Goal: Task Accomplishment & Management: Manage account settings

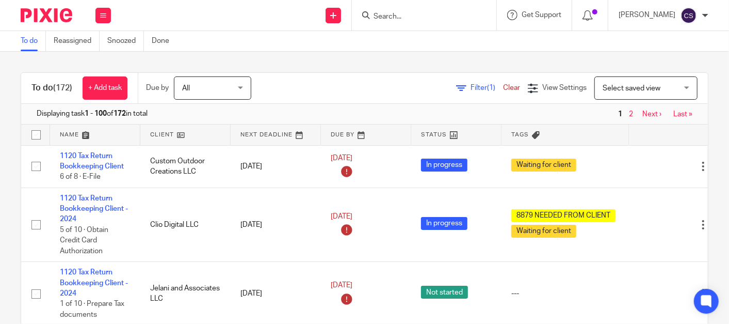
click at [404, 18] on input "Search" at bounding box center [419, 16] width 93 height 9
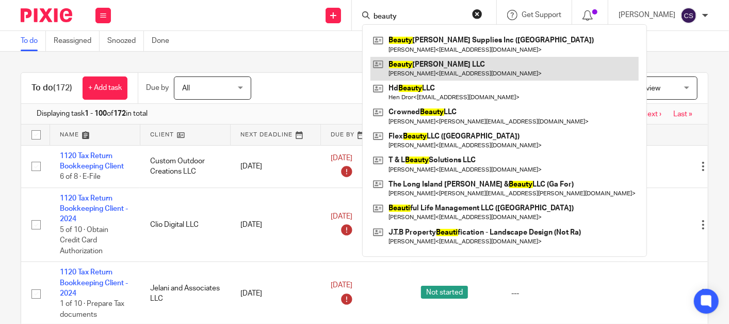
type input "beauty"
click at [425, 69] on link at bounding box center [505, 69] width 268 height 24
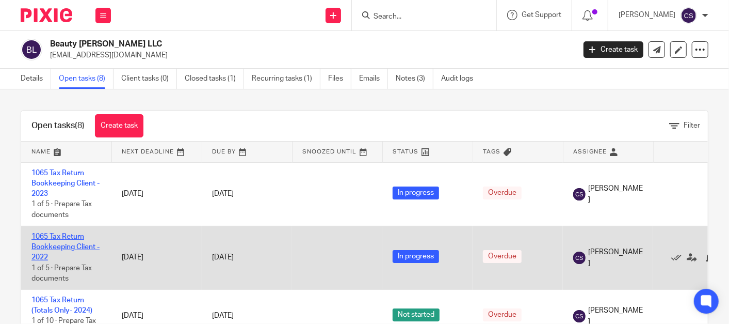
click at [43, 237] on link "1065 Tax Return Bookkeeping Client - 2022" at bounding box center [65, 247] width 68 height 28
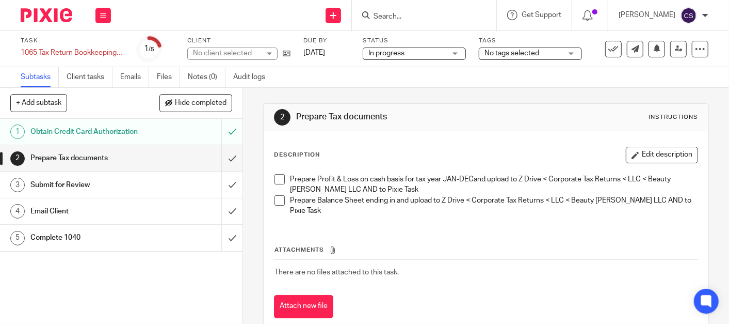
click at [279, 175] on span at bounding box center [280, 179] width 10 height 10
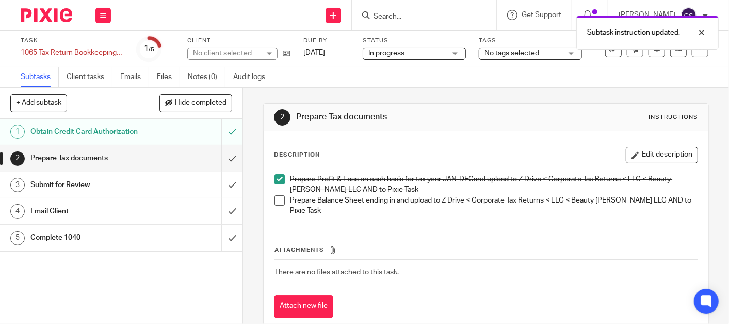
click at [275, 201] on span at bounding box center [280, 200] width 10 height 10
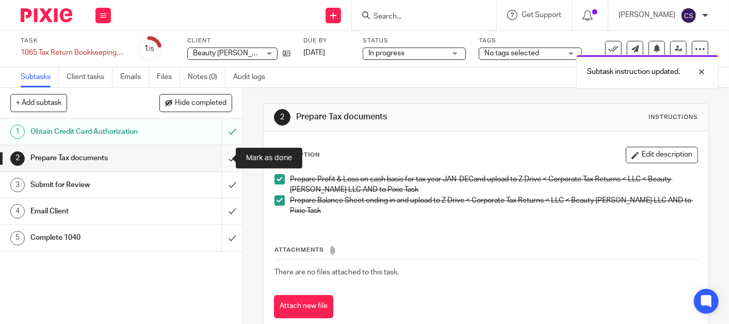
click at [220, 160] on input "submit" at bounding box center [121, 158] width 243 height 26
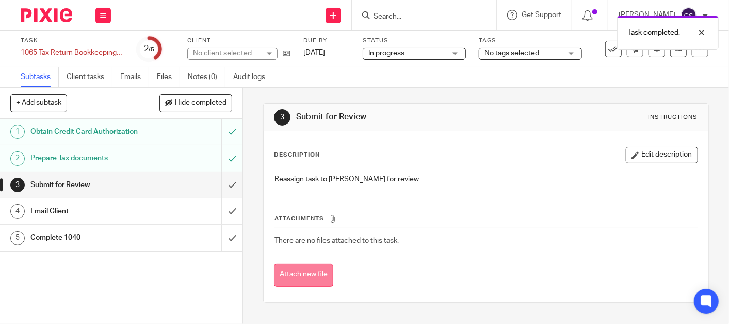
click at [300, 271] on button "Attach new file" at bounding box center [303, 274] width 59 height 23
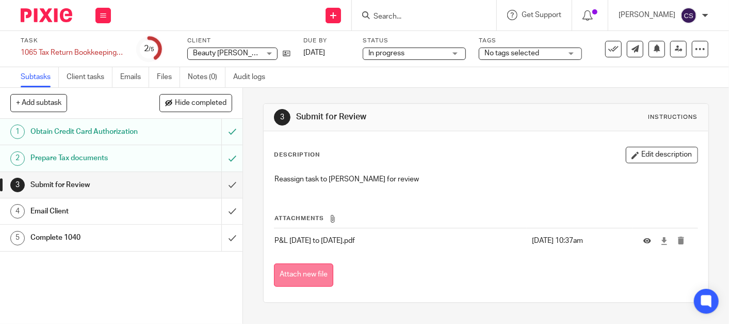
click at [316, 276] on button "Attach new file" at bounding box center [303, 274] width 59 height 23
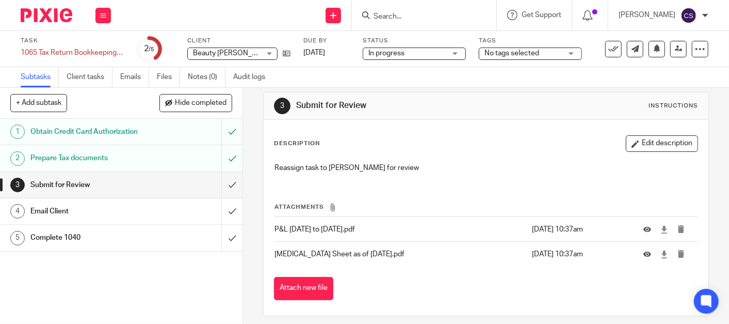
scroll to position [18, 0]
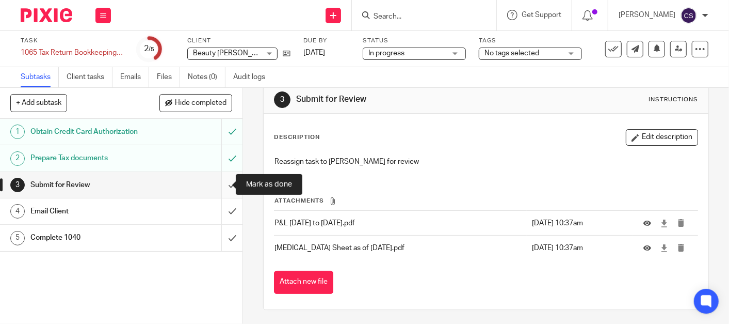
click at [219, 187] on input "submit" at bounding box center [121, 185] width 243 height 26
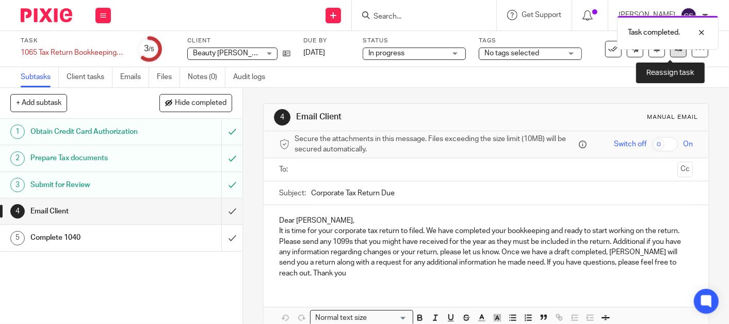
click at [670, 55] on link at bounding box center [678, 49] width 17 height 17
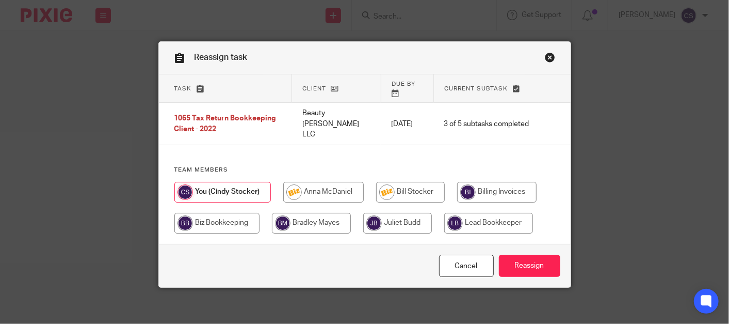
click at [302, 182] on input "radio" at bounding box center [323, 192] width 81 height 21
radio input "true"
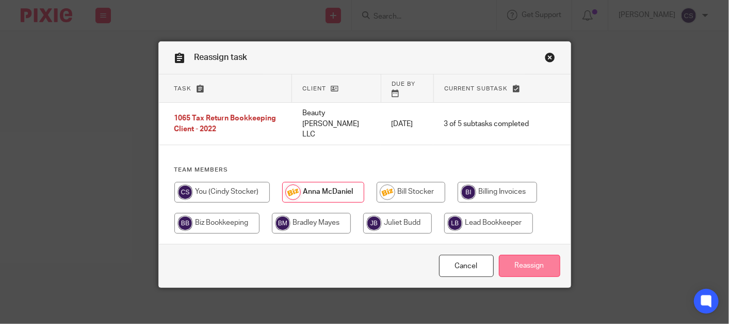
click at [517, 254] on input "Reassign" at bounding box center [529, 265] width 61 height 22
click at [547, 56] on link "Close this dialog window" at bounding box center [550, 59] width 10 height 14
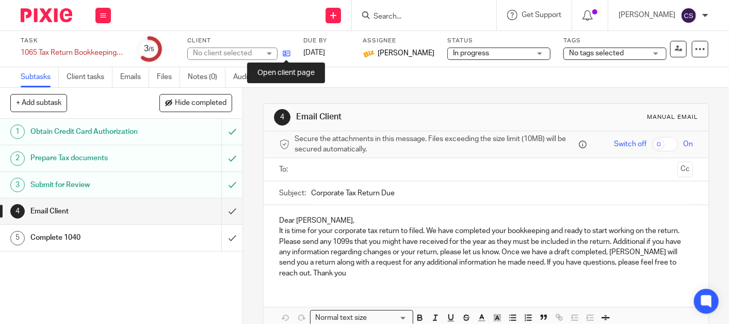
click at [290, 56] on icon at bounding box center [287, 54] width 8 height 8
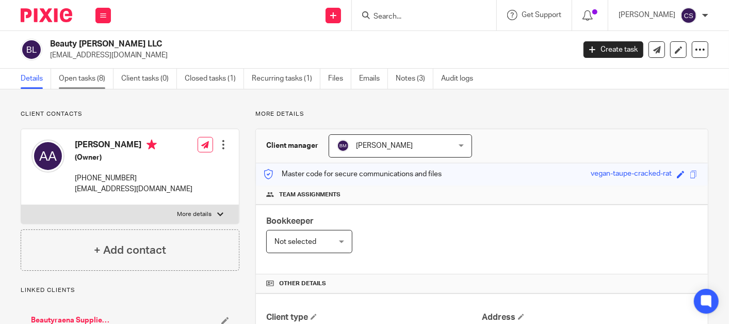
click at [69, 83] on link "Open tasks (8)" at bounding box center [86, 79] width 55 height 20
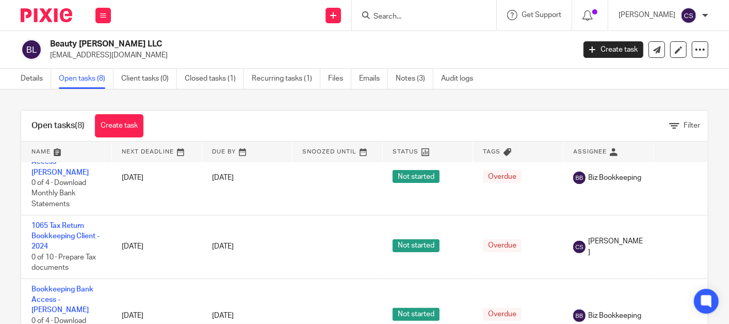
scroll to position [95, 0]
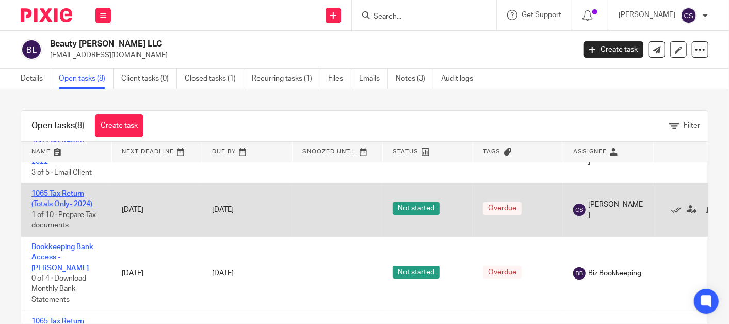
click at [46, 196] on link "1065 Tax Return (Totals Only- 2024)" at bounding box center [61, 199] width 61 height 18
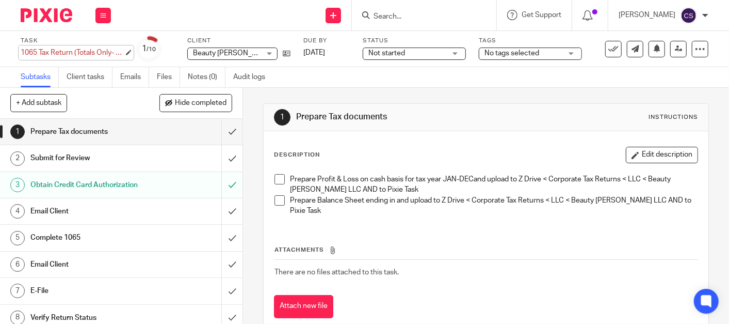
click at [124, 51] on div "1065 Tax Return (Totals Only- 2024) Save 1065 Tax Return (Totals Only- 2024)" at bounding box center [72, 52] width 103 height 10
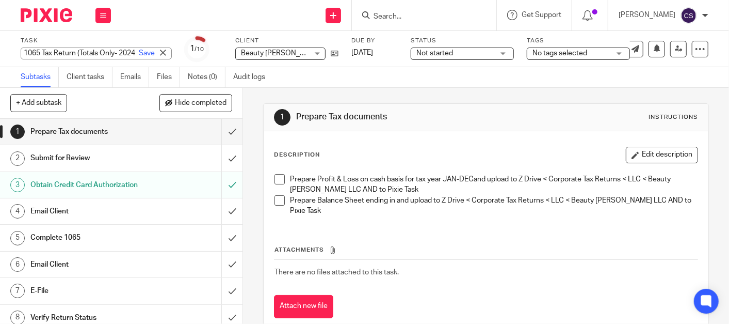
click at [101, 56] on input "1065 Tax Return (Totals Only- 2024)" at bounding box center [96, 53] width 151 height 12
type input "1065 Tax Return 2024"
click at [139, 54] on link "Save" at bounding box center [147, 53] width 16 height 10
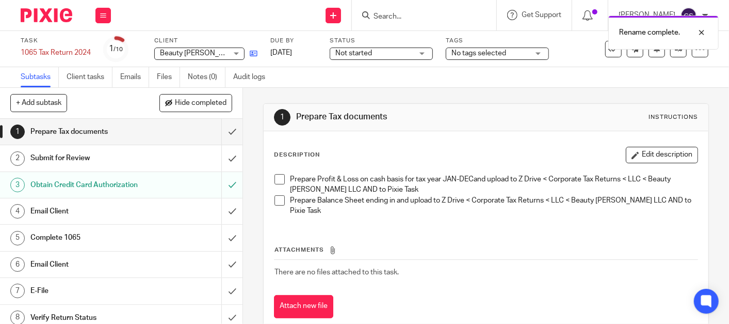
click at [258, 52] on icon at bounding box center [254, 54] width 8 height 8
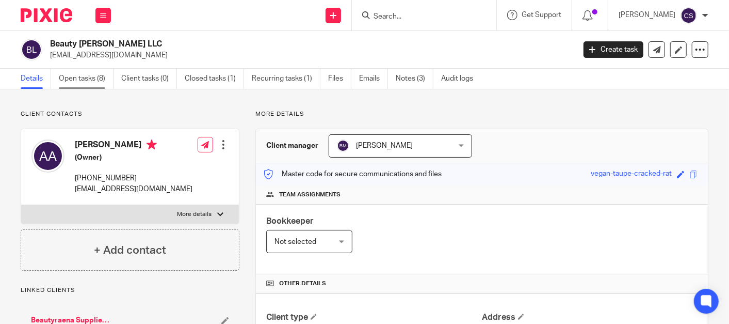
click at [73, 79] on link "Open tasks (8)" at bounding box center [86, 79] width 55 height 20
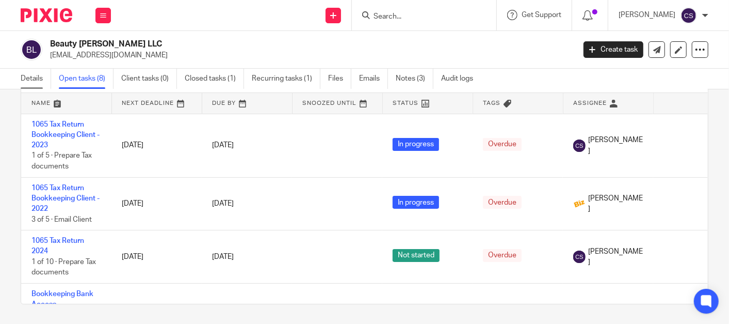
click at [23, 77] on link "Details" at bounding box center [36, 79] width 30 height 20
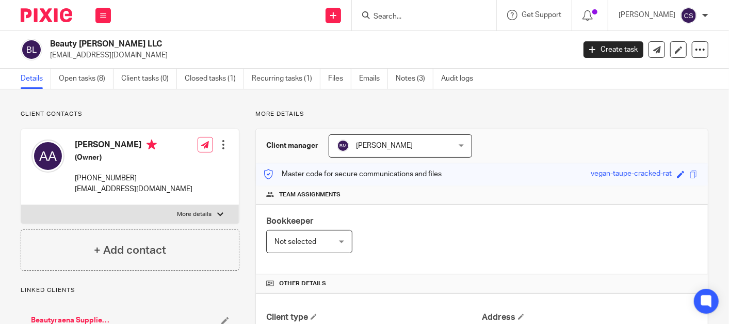
click at [410, 19] on input "Search" at bounding box center [419, 16] width 93 height 9
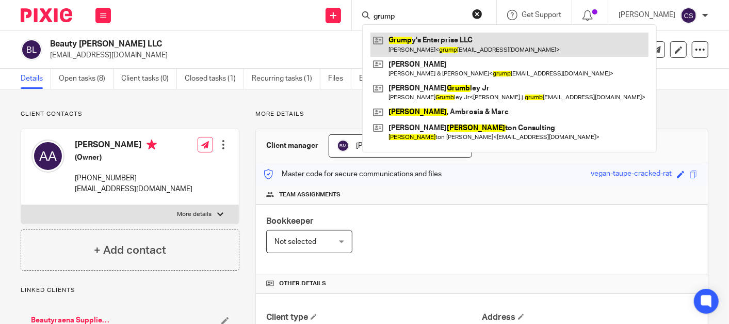
type input "grump"
click at [430, 41] on link at bounding box center [510, 45] width 278 height 24
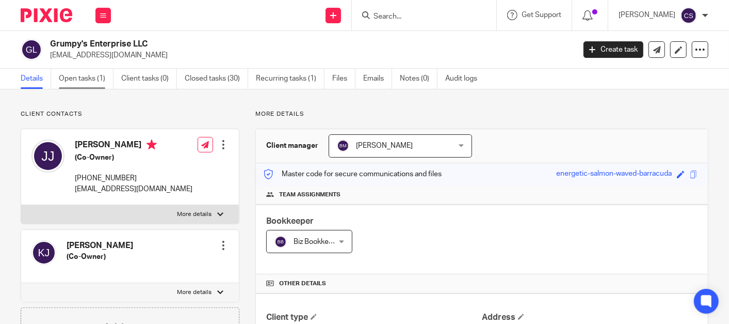
click at [71, 78] on link "Open tasks (1)" at bounding box center [86, 79] width 55 height 20
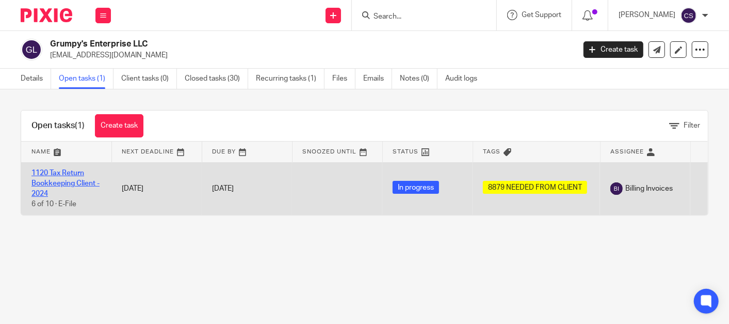
click at [49, 172] on link "1120 Tax Return Bookkeeping Client - 2024" at bounding box center [65, 183] width 68 height 28
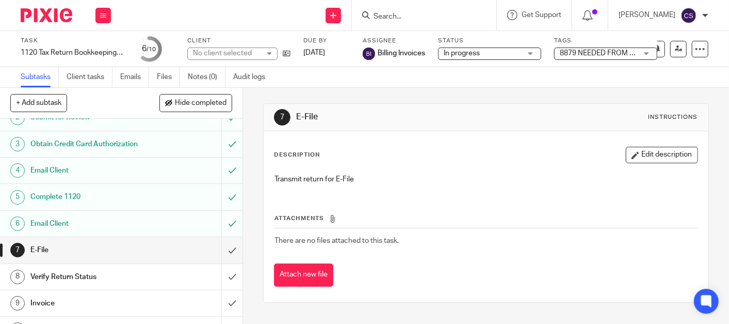
scroll to position [59, 0]
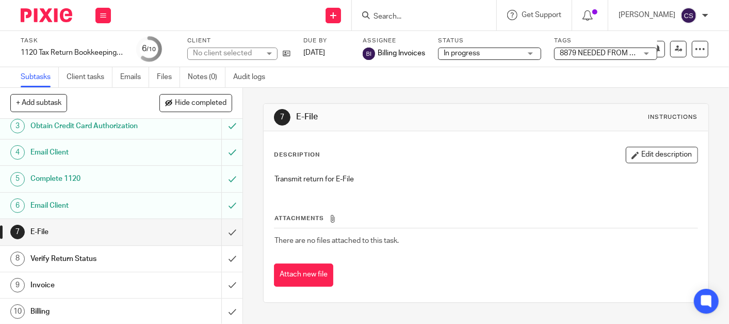
click at [95, 283] on h1 "Invoice" at bounding box center [90, 284] width 121 height 15
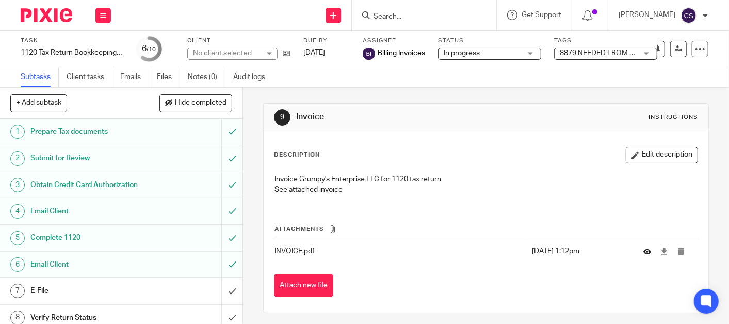
click at [644, 250] on button at bounding box center [651, 251] width 15 height 8
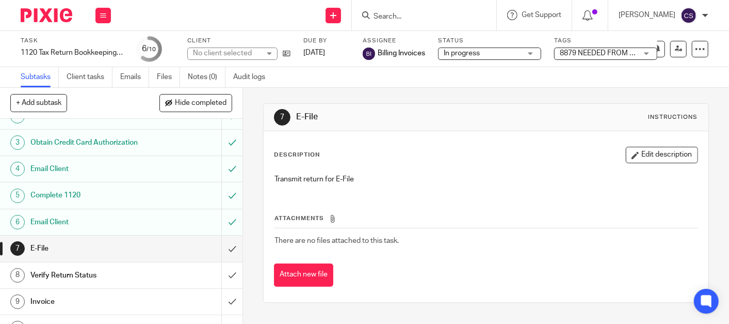
scroll to position [59, 0]
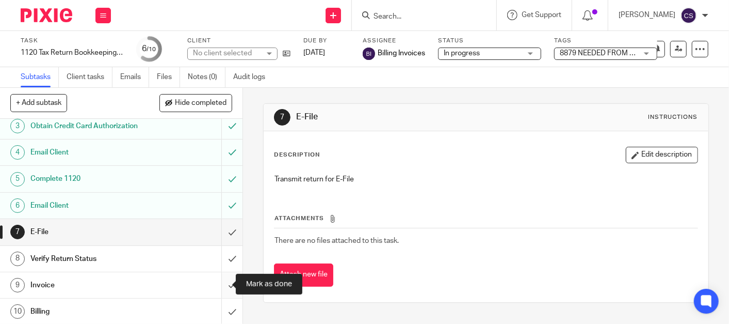
click at [217, 284] on input "submit" at bounding box center [121, 285] width 243 height 26
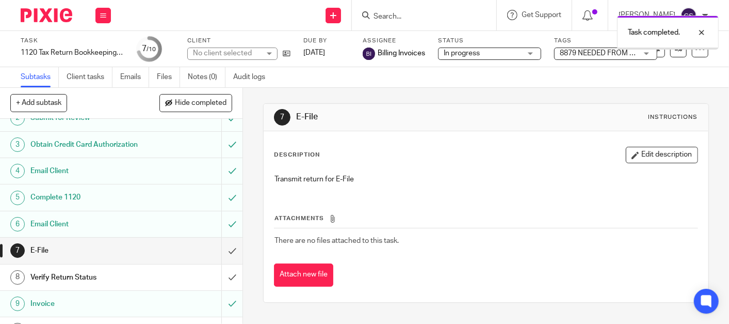
scroll to position [59, 0]
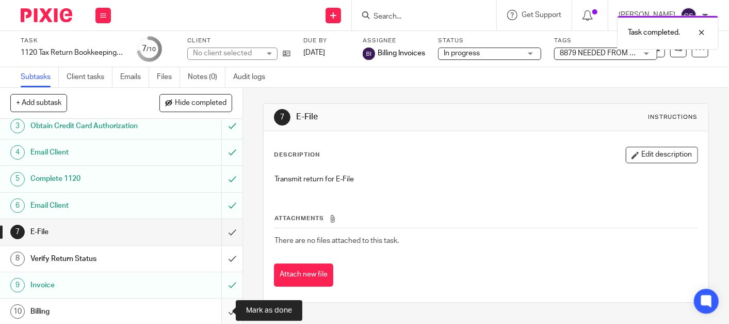
click at [217, 310] on input "submit" at bounding box center [121, 311] width 243 height 26
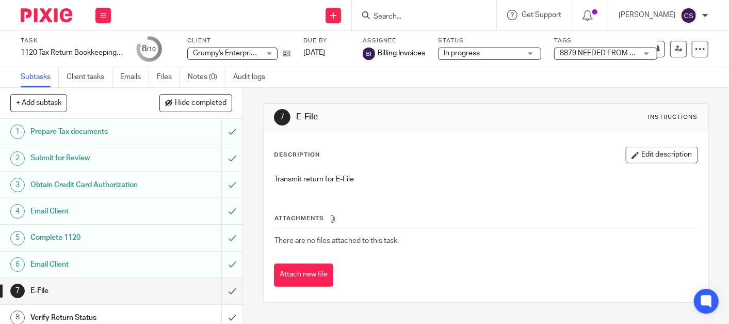
click at [433, 17] on input "Search" at bounding box center [419, 16] width 93 height 9
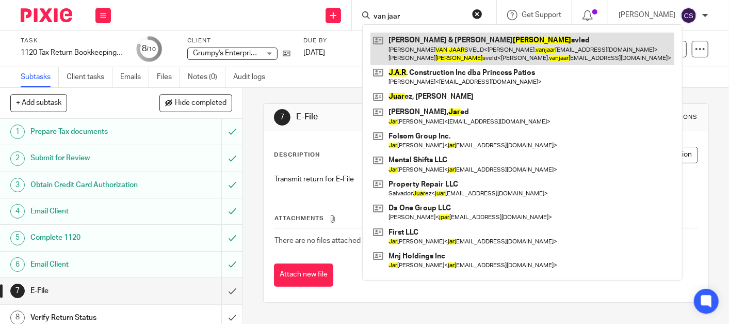
type input "van jaar"
click at [448, 35] on link at bounding box center [523, 49] width 304 height 32
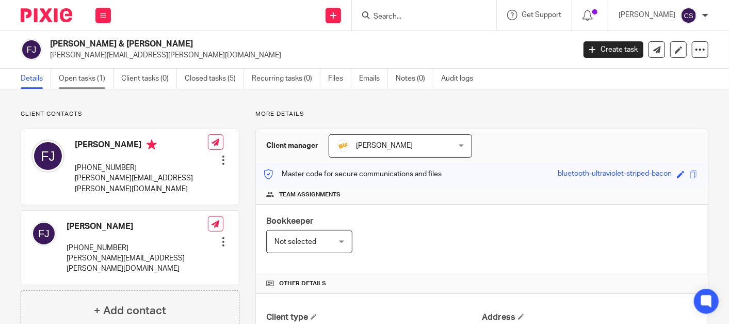
click at [86, 76] on link "Open tasks (1)" at bounding box center [86, 79] width 55 height 20
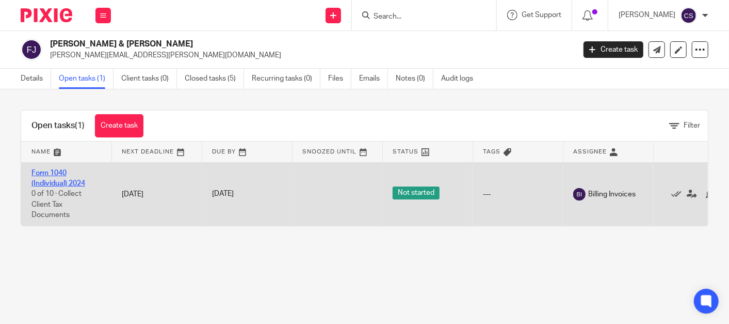
click at [38, 169] on link "Form 1040 (Individual) 2024" at bounding box center [58, 178] width 54 height 18
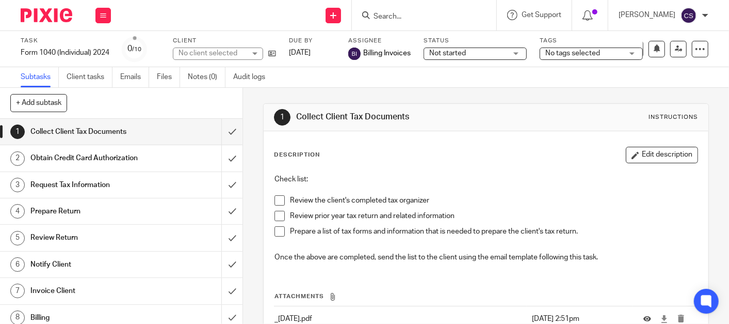
click at [82, 150] on h1 "Obtain Credit Card Authorization" at bounding box center [90, 157] width 121 height 15
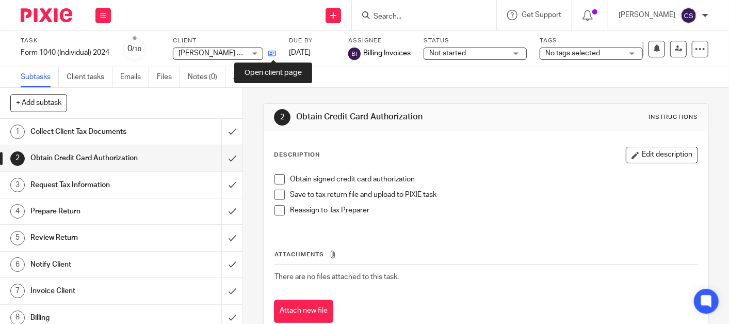
click at [275, 55] on icon at bounding box center [272, 54] width 8 height 8
click at [275, 179] on span at bounding box center [280, 179] width 10 height 10
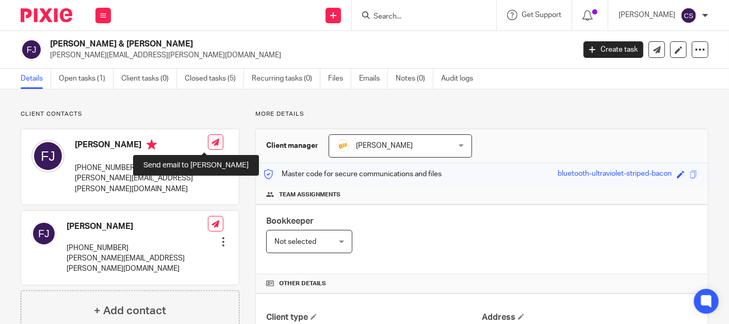
click at [212, 140] on icon at bounding box center [216, 142] width 8 height 8
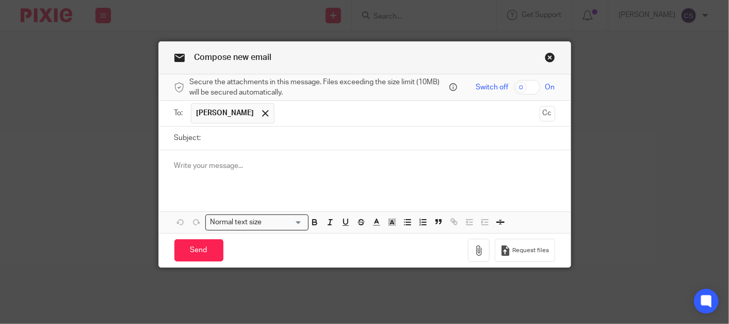
click at [206, 140] on input "Subject:" at bounding box center [380, 137] width 349 height 23
type input "Credit Card Authorization for Tax Prep"
click at [183, 150] on div at bounding box center [365, 170] width 412 height 40
drag, startPoint x: 199, startPoint y: 173, endPoint x: 190, endPoint y: 178, distance: 10.4
click at [199, 173] on div at bounding box center [365, 170] width 412 height 40
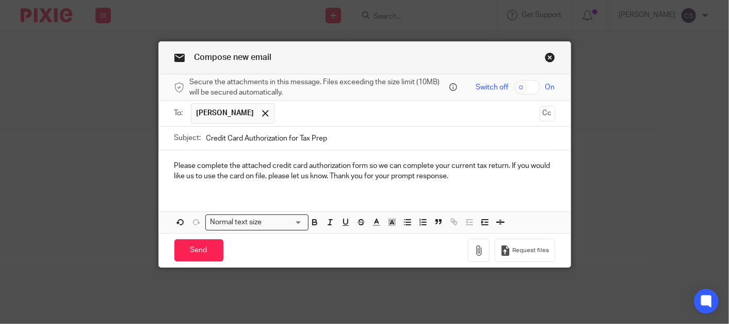
click at [324, 176] on p "Please complete the attached credit card authorization form so we can complete …" at bounding box center [364, 170] width 381 height 21
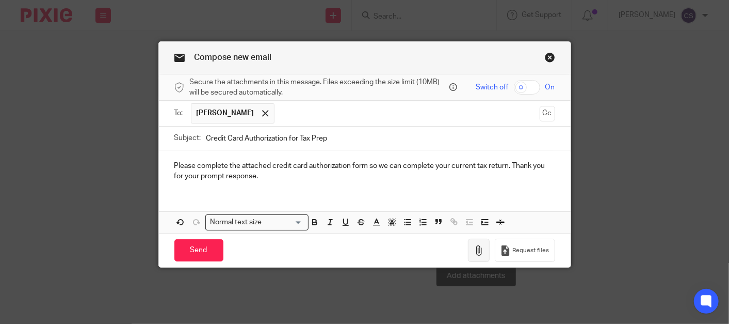
click at [474, 249] on icon "button" at bounding box center [479, 250] width 10 height 10
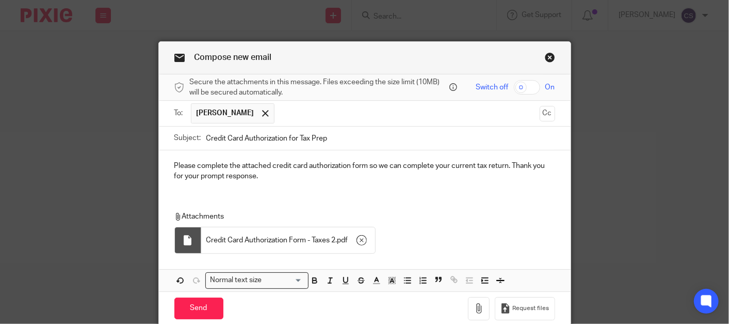
scroll to position [41, 0]
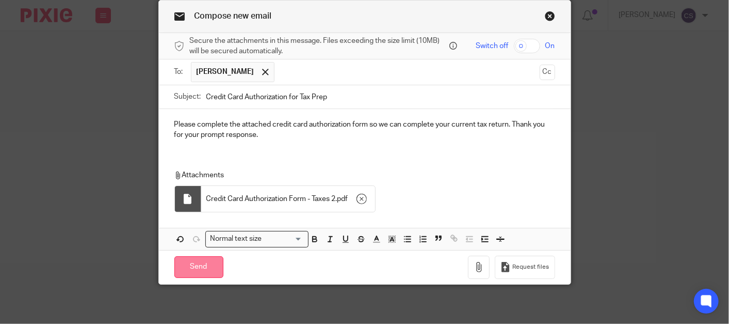
click at [190, 269] on input "Send" at bounding box center [198, 267] width 49 height 22
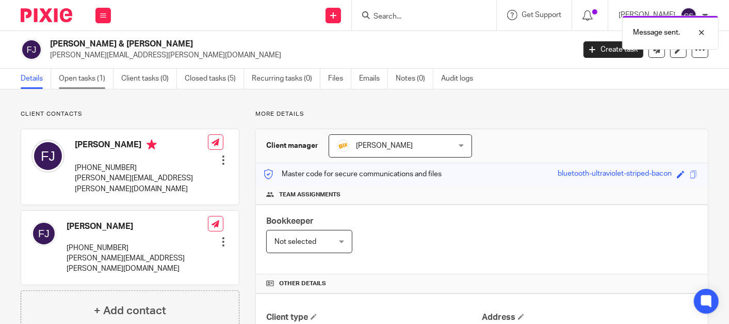
click at [71, 75] on link "Open tasks (1)" at bounding box center [86, 79] width 55 height 20
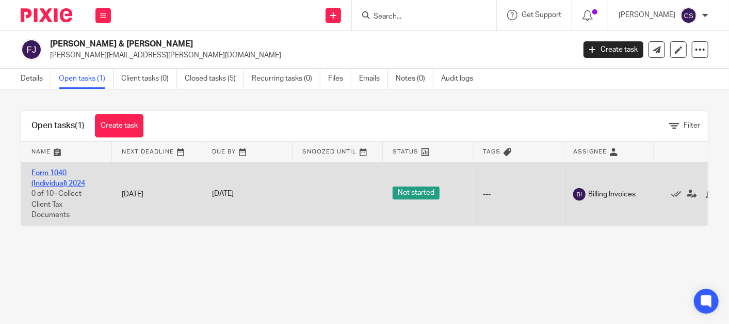
click at [42, 169] on link "Form 1040 (Individual) 2024" at bounding box center [58, 178] width 54 height 18
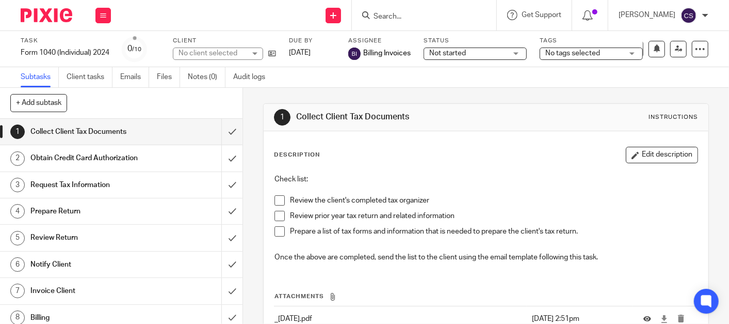
click at [166, 165] on div "Obtain Credit Card Authorization" at bounding box center [120, 157] width 181 height 15
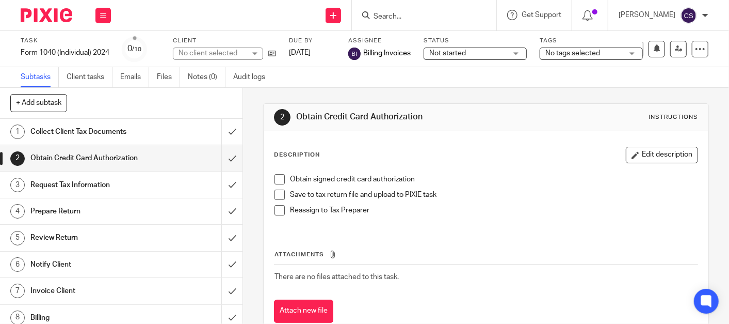
click at [275, 180] on span at bounding box center [280, 179] width 10 height 10
click at [406, 15] on input "Search" at bounding box center [419, 16] width 93 height 9
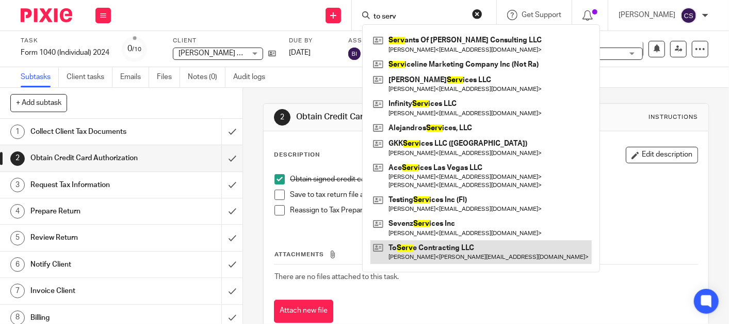
type input "to serv"
click at [427, 246] on link at bounding box center [481, 252] width 221 height 24
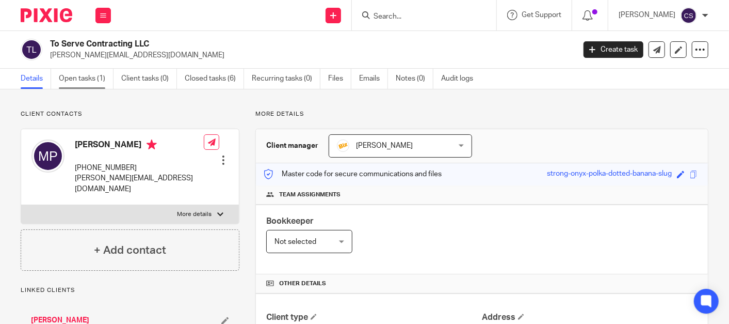
click at [78, 74] on link "Open tasks (1)" at bounding box center [86, 79] width 55 height 20
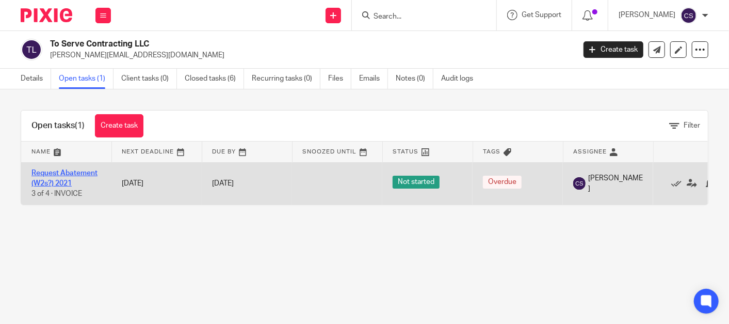
click at [46, 171] on link "Request Abatement (W2s?) 2021" at bounding box center [64, 178] width 66 height 18
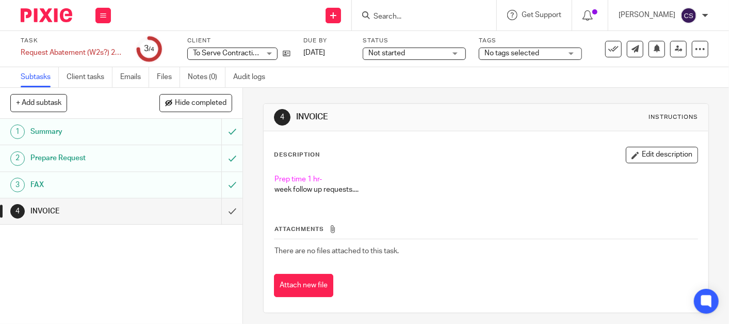
click at [129, 126] on h1 "Summary" at bounding box center [90, 131] width 121 height 15
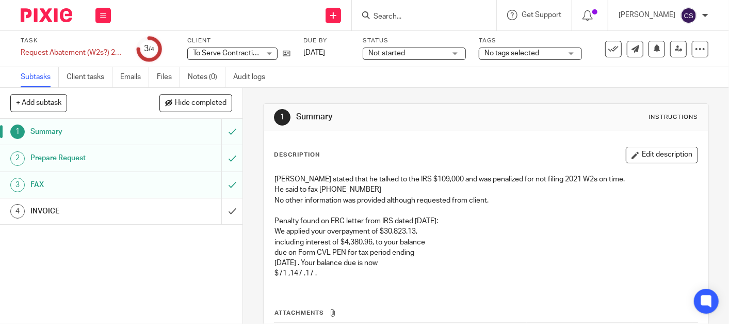
click at [110, 163] on h1 "Prepare Request" at bounding box center [90, 157] width 121 height 15
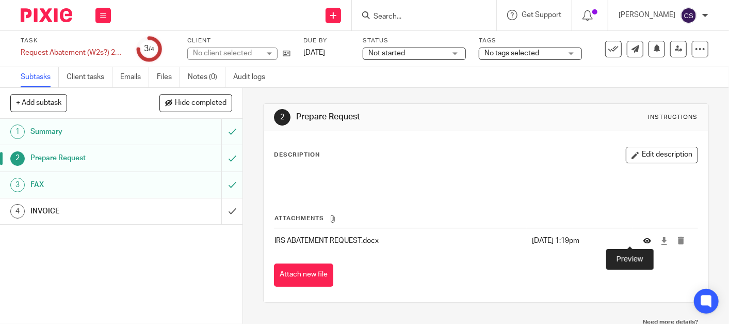
click at [644, 240] on icon at bounding box center [648, 241] width 8 height 8
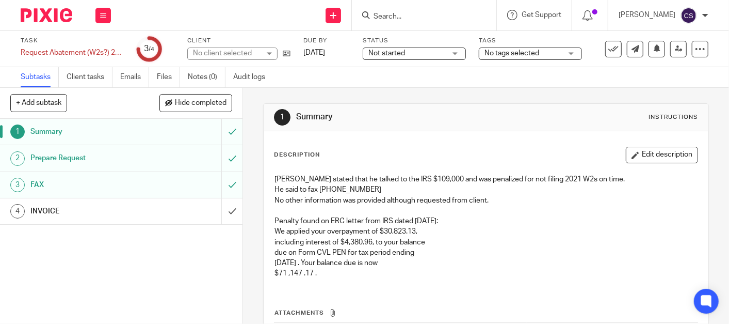
click at [128, 188] on h1 "FAX" at bounding box center [90, 184] width 121 height 15
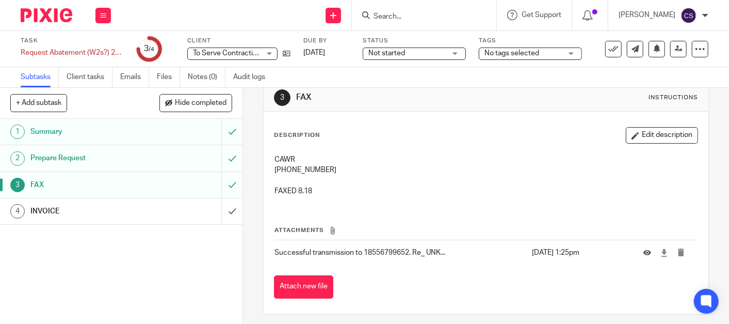
scroll to position [25, 0]
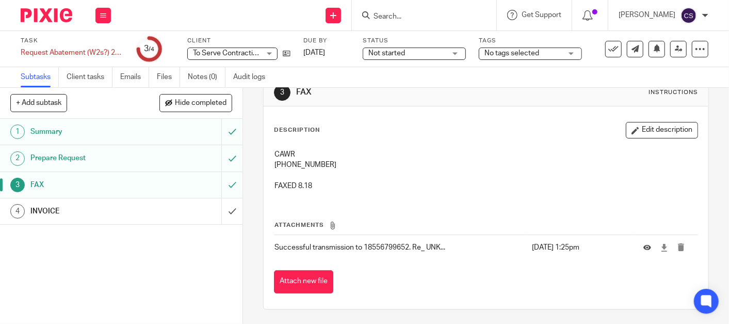
click at [76, 207] on h1 "INVOICE" at bounding box center [90, 210] width 121 height 15
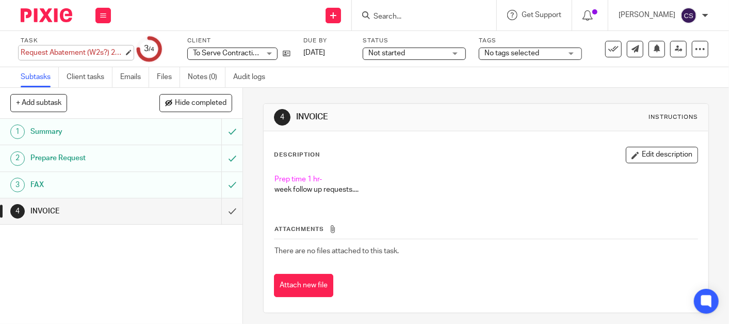
click at [105, 54] on div "Request Abatement (W2s?) 2021 Save Request Abatement (W2s?) 2021" at bounding box center [72, 52] width 103 height 10
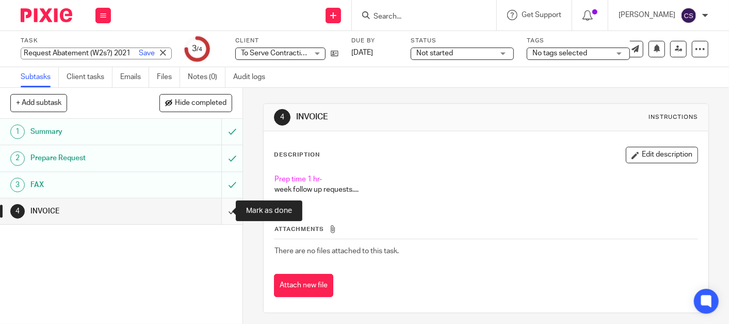
click at [220, 209] on input "submit" at bounding box center [121, 211] width 243 height 26
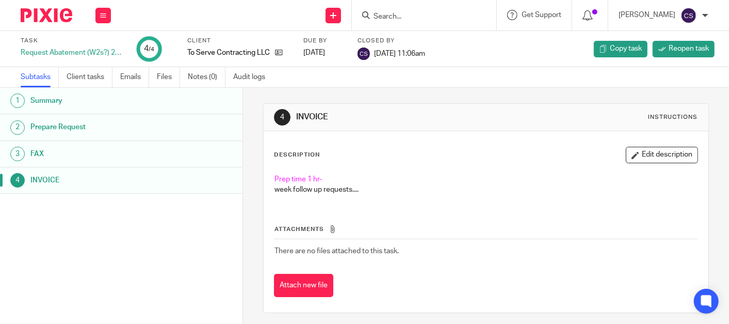
click at [439, 20] on input "Search" at bounding box center [419, 16] width 93 height 9
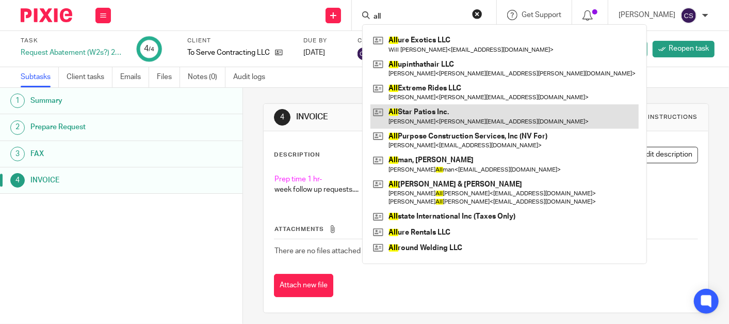
type input "all"
click at [424, 112] on link at bounding box center [505, 116] width 268 height 24
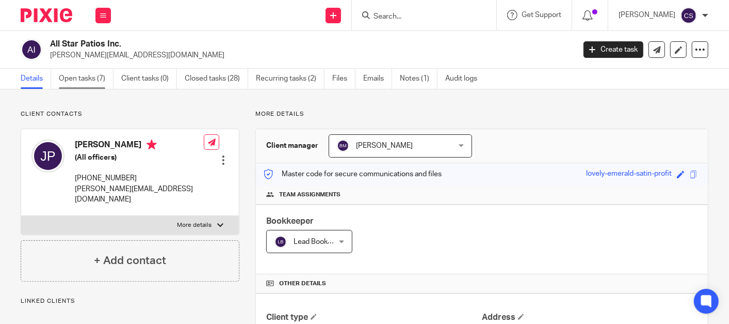
click at [72, 77] on link "Open tasks (7)" at bounding box center [86, 79] width 55 height 20
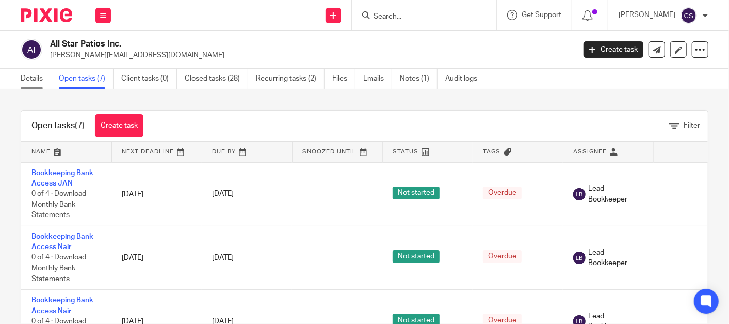
click at [31, 72] on link "Details" at bounding box center [36, 79] width 30 height 20
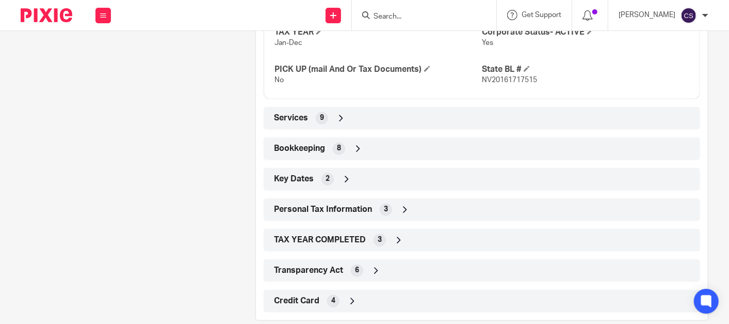
scroll to position [630, 0]
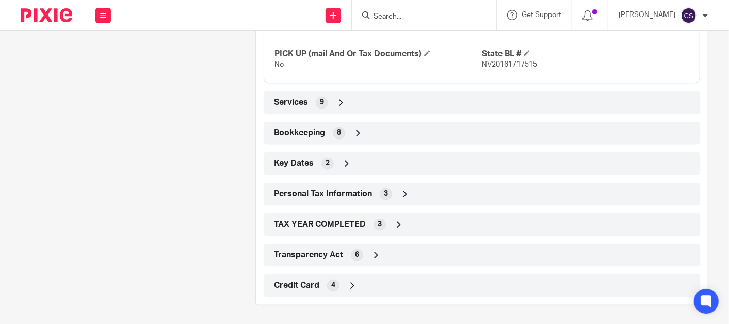
click at [355, 131] on icon at bounding box center [358, 133] width 10 height 10
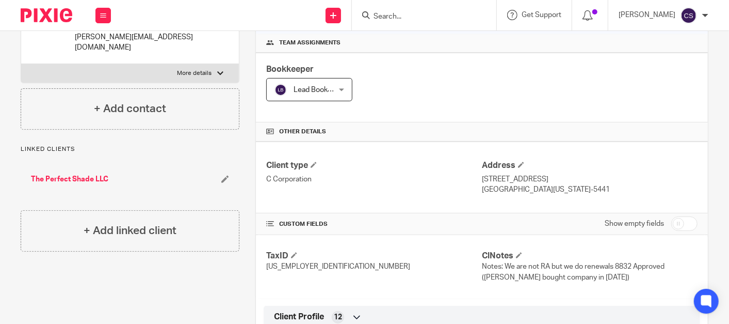
scroll to position [0, 0]
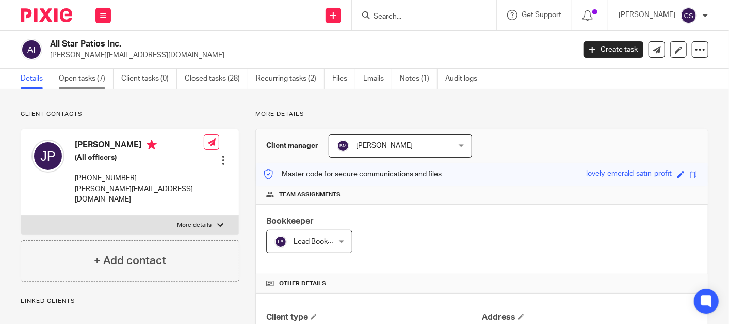
click at [74, 76] on link "Open tasks (7)" at bounding box center [86, 79] width 55 height 20
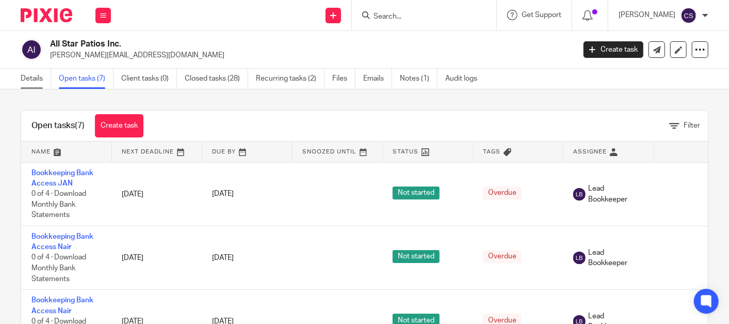
click at [34, 79] on link "Details" at bounding box center [36, 79] width 30 height 20
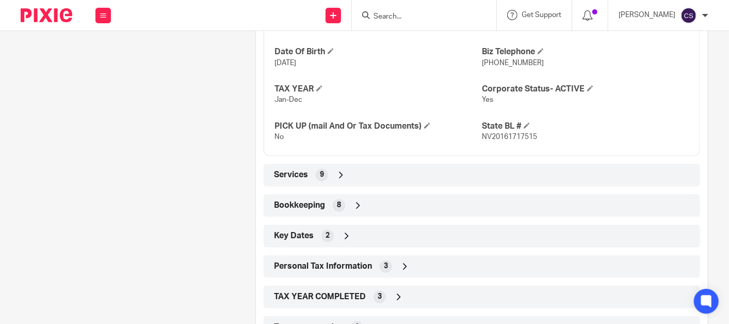
scroll to position [573, 0]
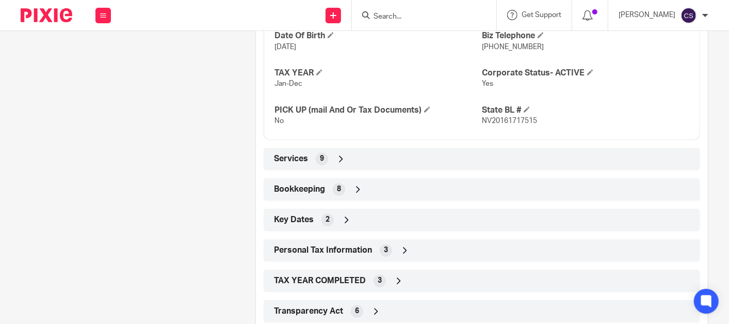
click at [357, 185] on icon at bounding box center [358, 189] width 10 height 10
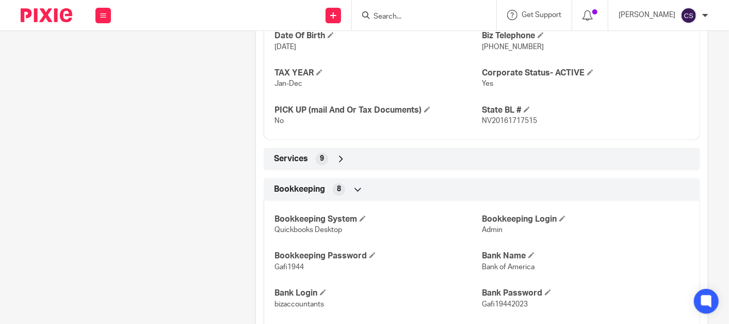
scroll to position [764, 0]
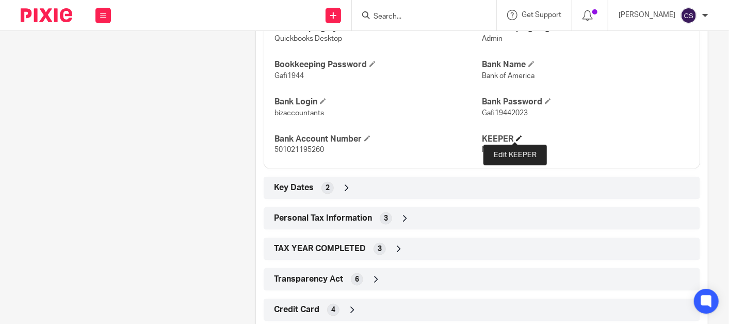
click at [516, 138] on span at bounding box center [519, 138] width 6 height 6
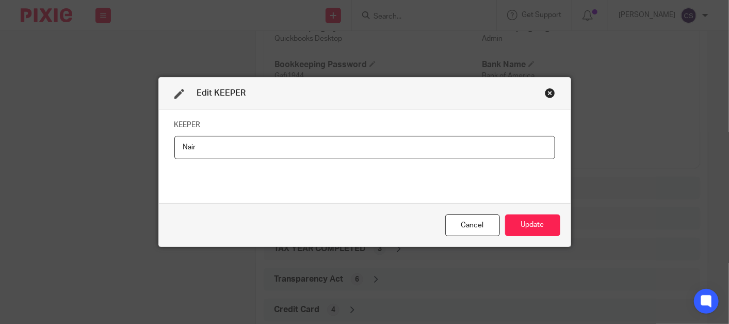
drag, startPoint x: 166, startPoint y: 150, endPoint x: 143, endPoint y: 157, distance: 24.2
click at [143, 157] on div "Edit KEEPER KEEPER Nair Cancel Update" at bounding box center [364, 162] width 729 height 324
type input "e"
type input "Erica"
click at [526, 227] on button "Update" at bounding box center [532, 225] width 55 height 22
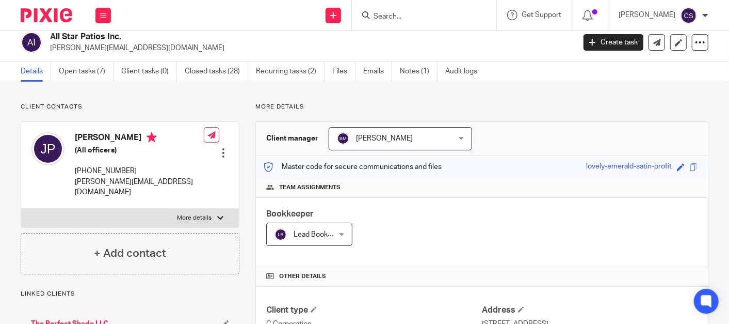
scroll to position [0, 0]
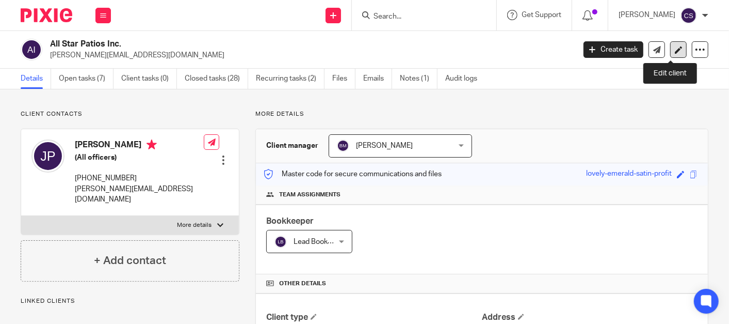
click at [675, 51] on icon at bounding box center [679, 50] width 8 height 8
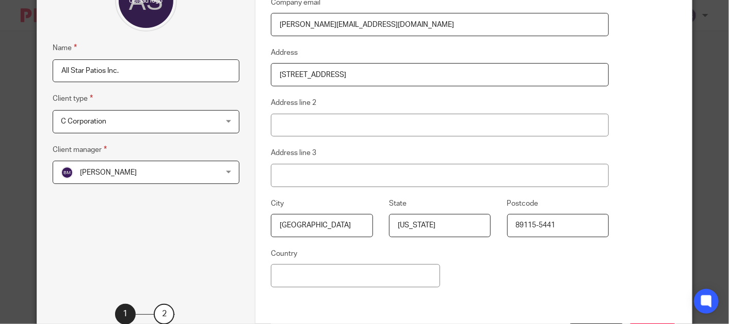
scroll to position [200, 0]
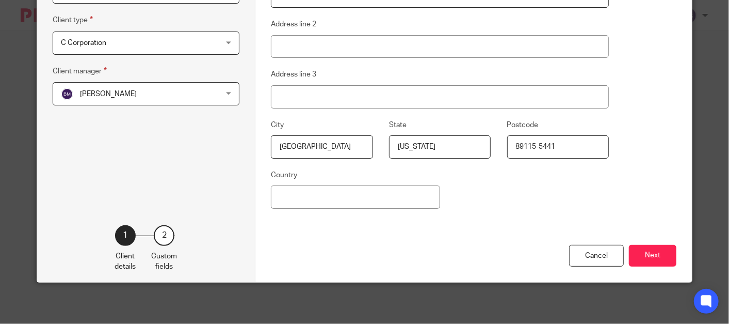
click at [340, 183] on fieldset "Country" at bounding box center [355, 189] width 169 height 40
click at [306, 203] on input "Country" at bounding box center [355, 196] width 169 height 23
type input "USA"
click at [647, 252] on button "Next" at bounding box center [652, 256] width 47 height 22
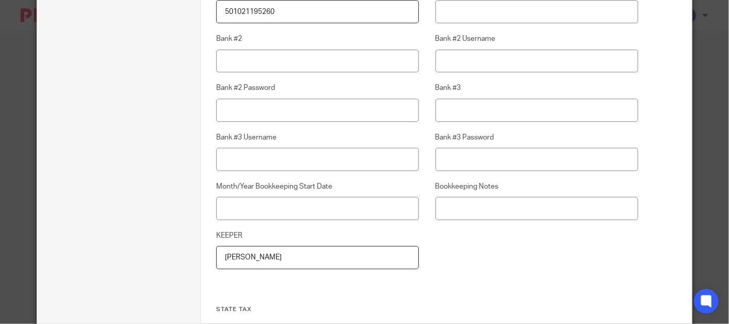
scroll to position [1633, 0]
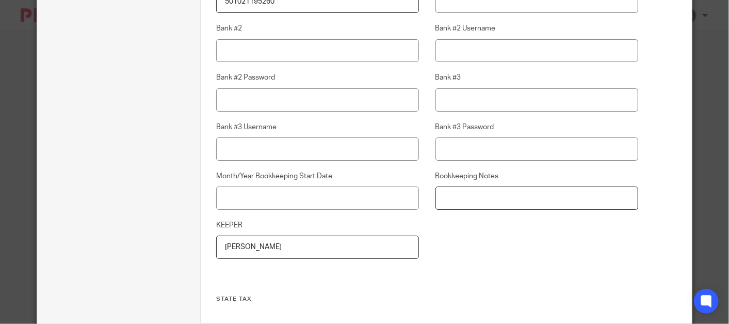
click at [445, 197] on input "Bookkeeping Notes" at bounding box center [537, 197] width 203 height 23
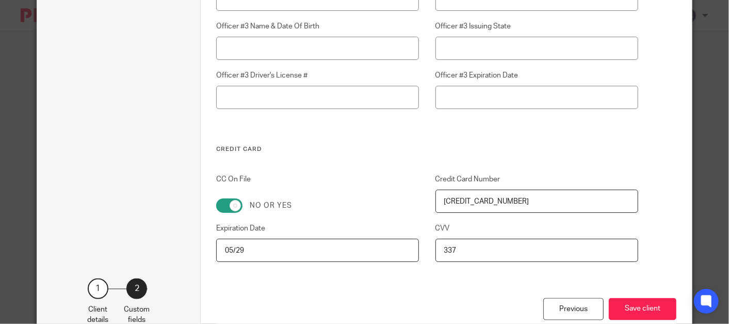
scroll to position [3024, 0]
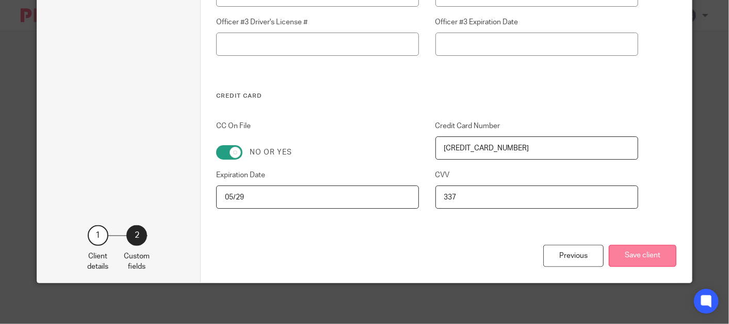
type input "[DATE]: I added the bank stmts for the 2 CC accounts. Same log in for all 4 acc…"
click at [635, 255] on button "Save client" at bounding box center [643, 256] width 68 height 22
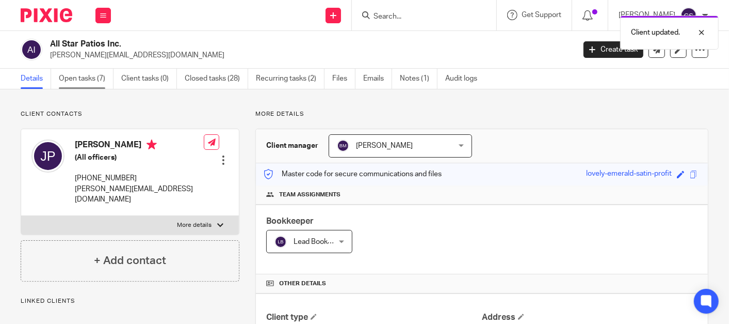
click at [80, 79] on link "Open tasks (7)" at bounding box center [86, 79] width 55 height 20
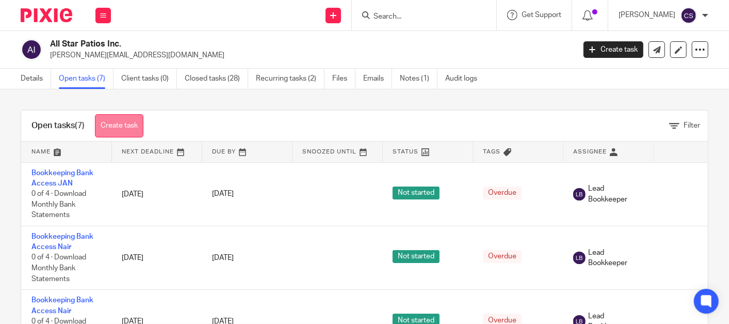
click at [120, 118] on link "Create task" at bounding box center [119, 125] width 49 height 23
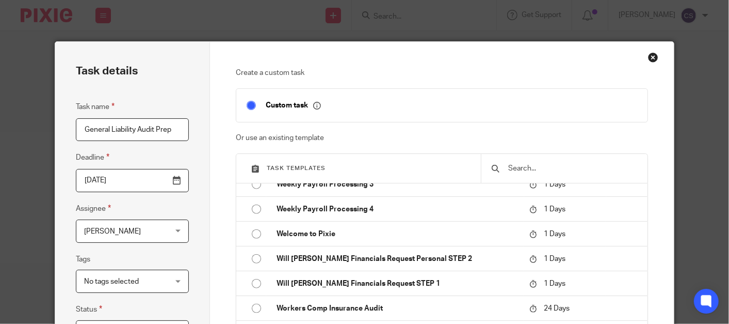
type input "General Liability Audit Prep"
click at [174, 183] on input "2025-08-19" at bounding box center [132, 180] width 113 height 23
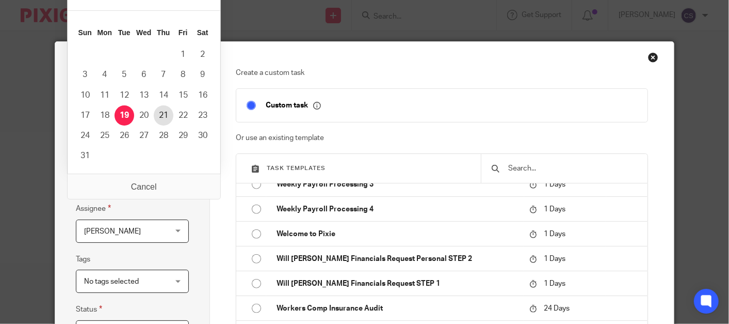
type input "2025-08-21"
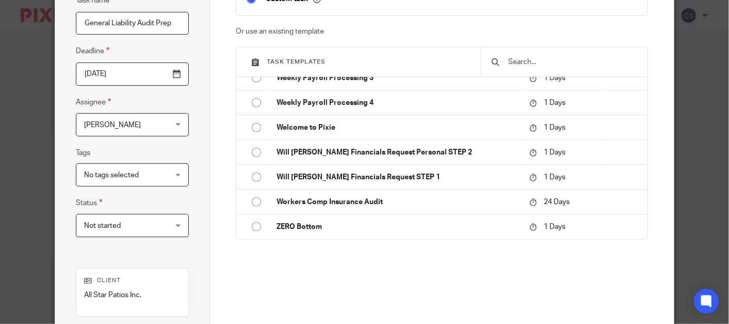
scroll to position [95, 0]
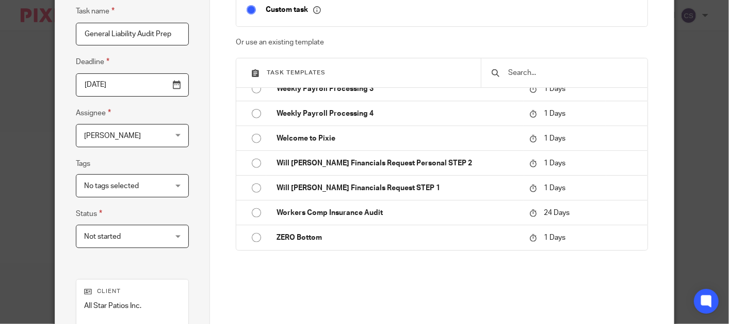
click at [176, 128] on div "Cindy Stocker Cindy Stocker" at bounding box center [132, 135] width 113 height 23
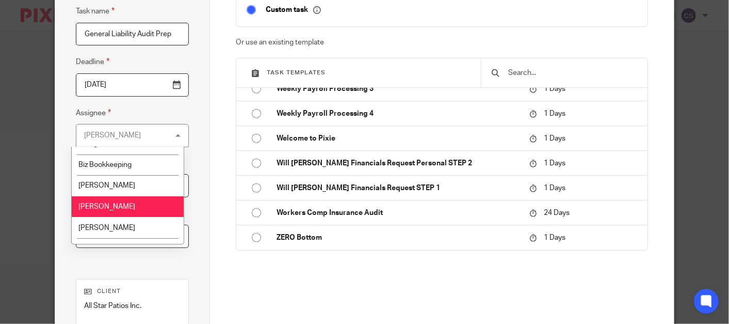
scroll to position [91, 0]
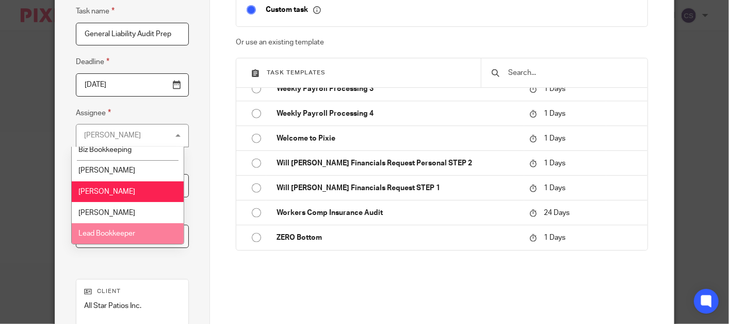
click at [106, 238] on li "Lead Bookkeeper" at bounding box center [128, 233] width 112 height 21
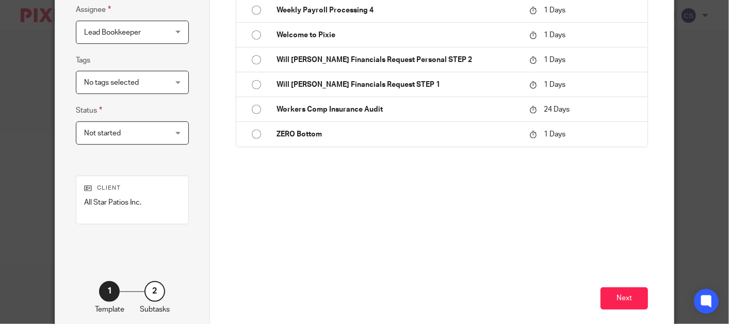
scroll to position [251, 0]
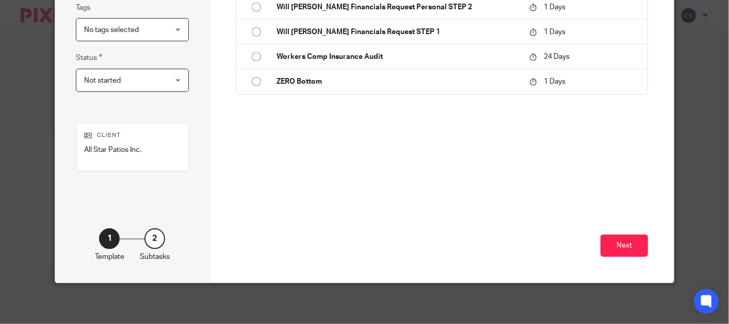
click at [171, 76] on div "Not started Not started" at bounding box center [132, 80] width 113 height 23
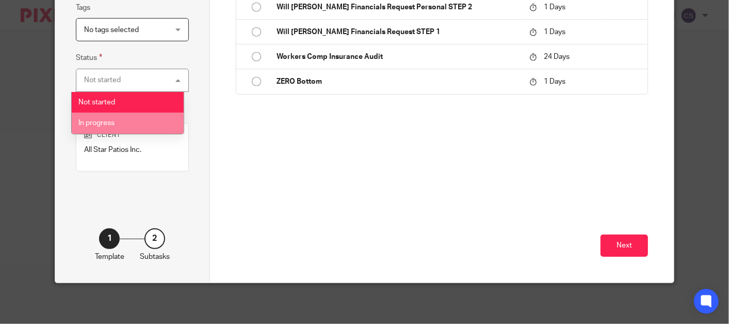
click at [95, 122] on span "In progress" at bounding box center [96, 122] width 36 height 7
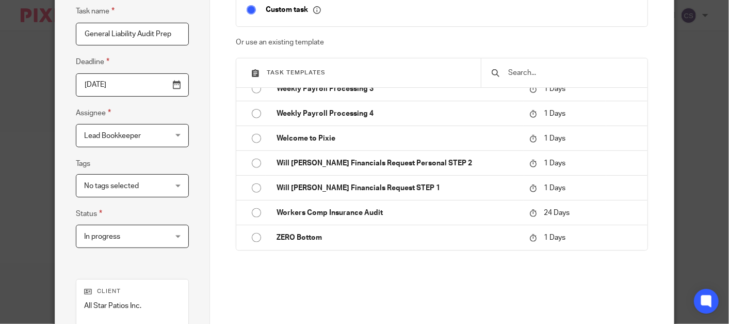
scroll to position [191, 0]
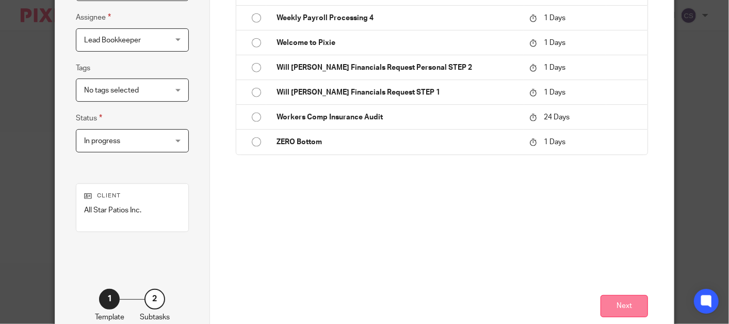
click at [616, 309] on button "Next" at bounding box center [624, 306] width 47 height 22
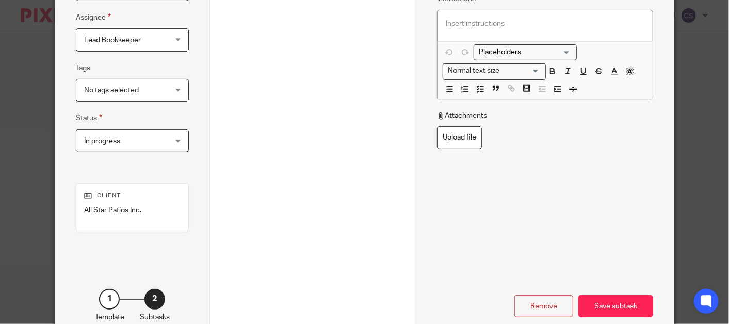
scroll to position [0, 0]
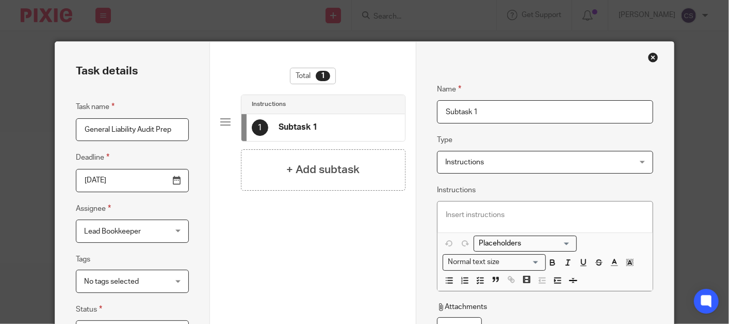
click at [464, 115] on input "Subtask 1" at bounding box center [545, 111] width 216 height 23
drag, startPoint x: 485, startPoint y: 111, endPoint x: 375, endPoint y: 128, distance: 111.7
click at [375, 128] on div "Task details Task name General Liability Audit Prep Deadline 2025-08-21 Assigne…" at bounding box center [364, 288] width 619 height 492
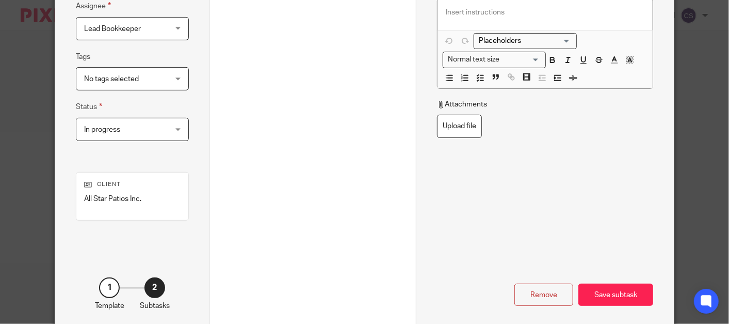
scroll to position [251, 0]
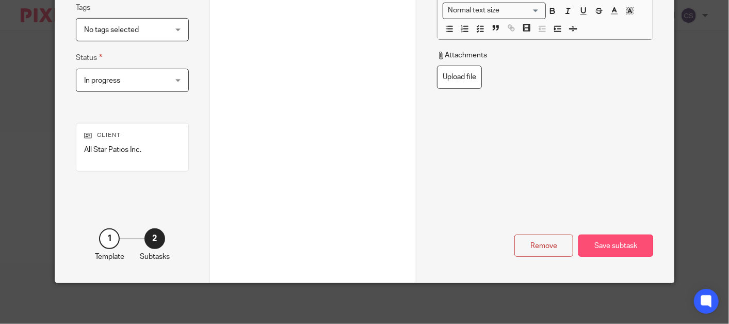
type input "Prepare Audit Docs/Totals from bookkeeping"
click at [604, 248] on div "Save subtask" at bounding box center [615, 245] width 75 height 22
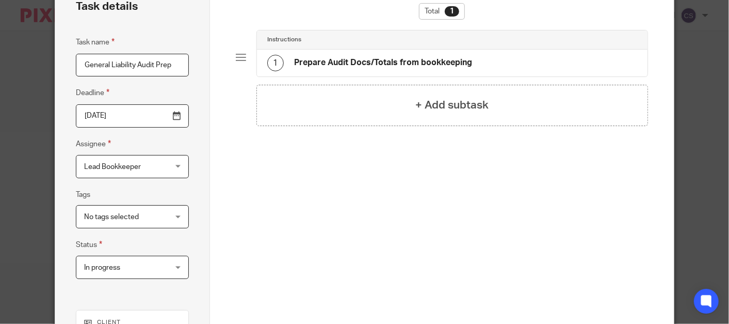
scroll to position [0, 0]
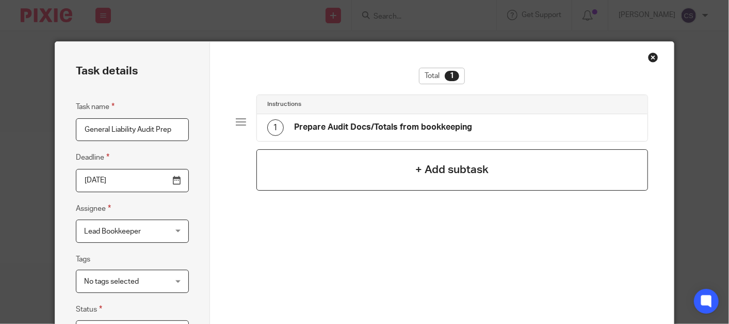
click at [431, 165] on h4 "+ Add subtask" at bounding box center [451, 170] width 73 height 16
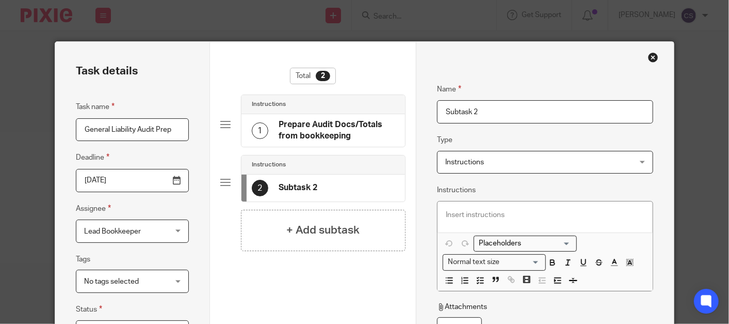
drag, startPoint x: 482, startPoint y: 111, endPoint x: 383, endPoint y: 139, distance: 103.1
click at [383, 139] on div "Task details Task name General Liability Audit Prep Deadline 2025-08-21 Assigne…" at bounding box center [364, 288] width 619 height 492
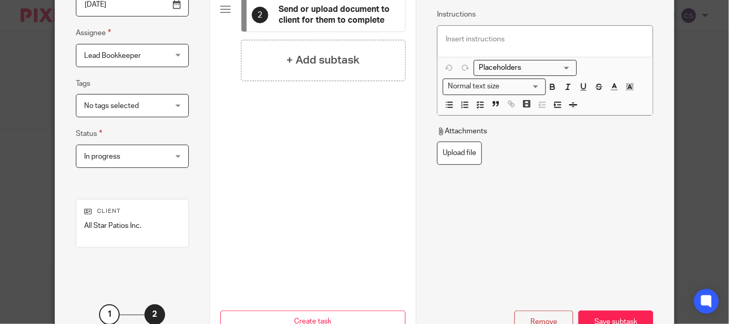
scroll to position [191, 0]
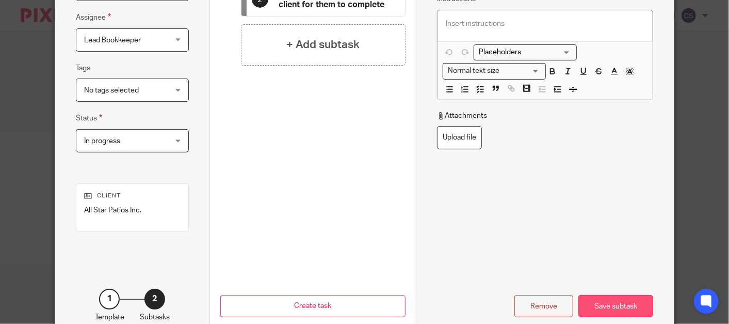
type input "Send or upload document to client for them to complete"
click at [609, 302] on div "Save subtask" at bounding box center [615, 306] width 75 height 22
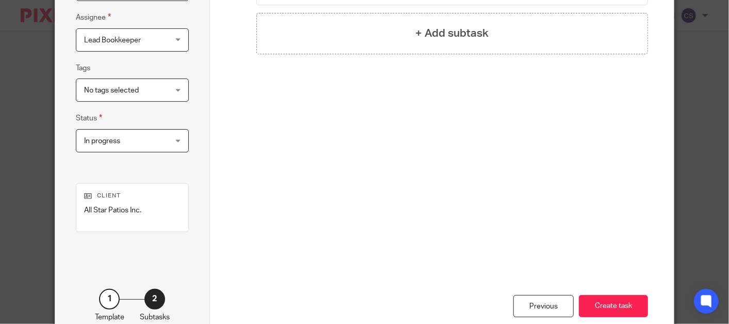
scroll to position [0, 0]
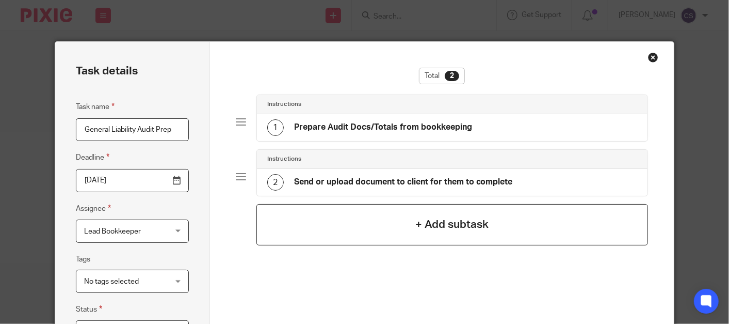
click at [435, 222] on h4 "+ Add subtask" at bounding box center [451, 224] width 73 height 16
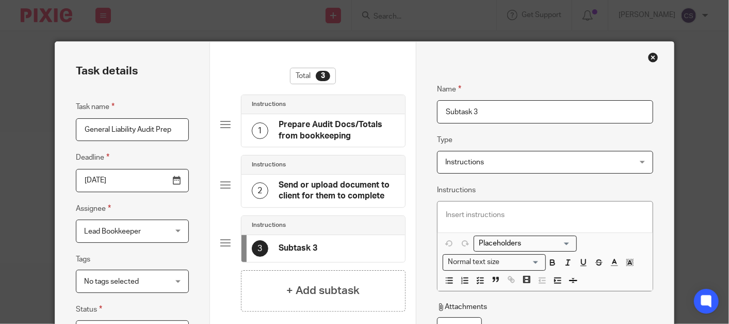
drag, startPoint x: 498, startPoint y: 110, endPoint x: 383, endPoint y: 133, distance: 116.8
click at [383, 133] on div "Task details Task name General Liability Audit Prep Deadline 2025-08-21 Assigne…" at bounding box center [364, 288] width 619 height 492
type input "I"
type input "R"
type input "Invoice for prep services"
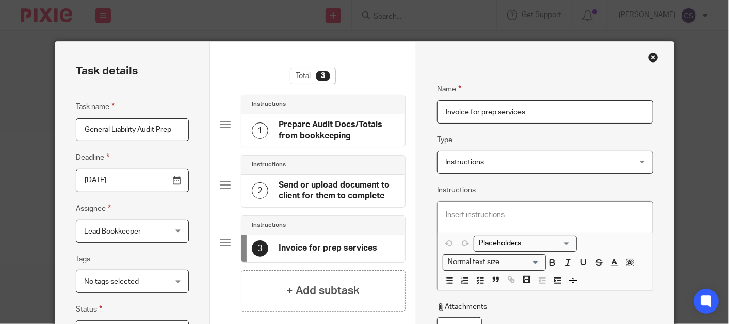
click at [477, 162] on span "Instructions" at bounding box center [464, 161] width 39 height 7
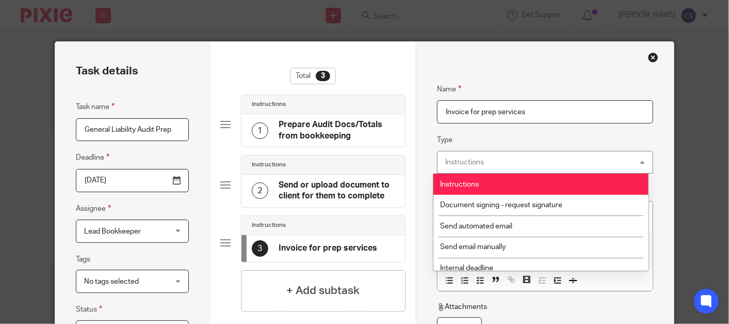
click at [496, 160] on div "Instructions Instructions" at bounding box center [545, 162] width 216 height 23
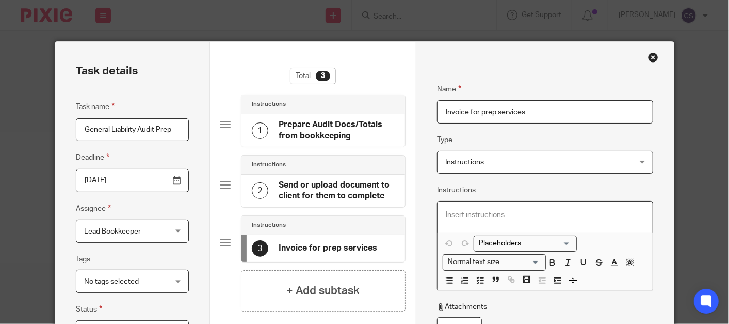
click at [496, 216] on p at bounding box center [545, 215] width 199 height 10
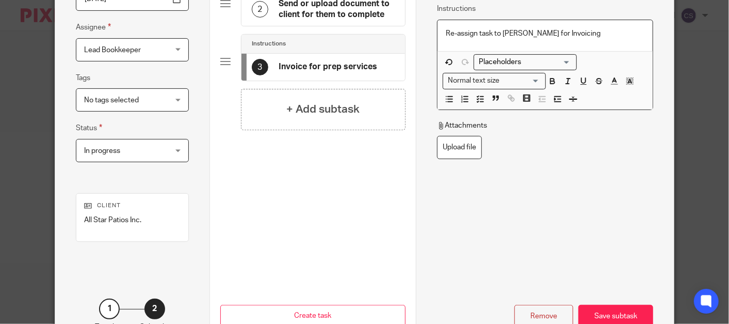
scroll to position [251, 0]
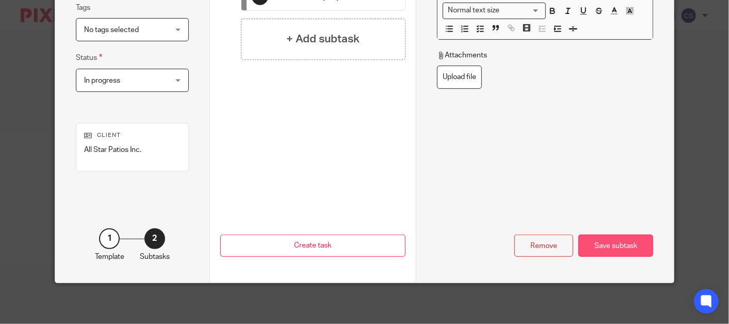
click at [623, 244] on div "Save subtask" at bounding box center [615, 245] width 75 height 22
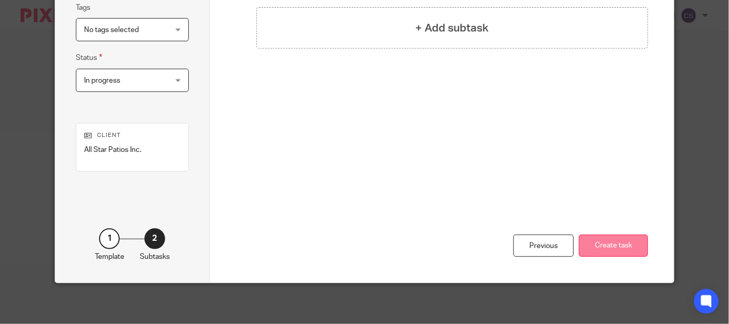
click at [603, 252] on button "Create task" at bounding box center [613, 245] width 69 height 22
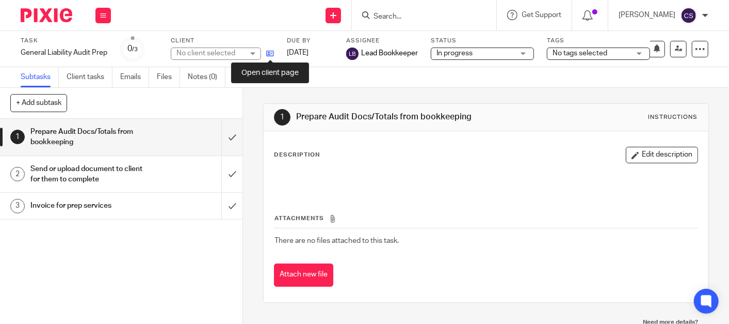
click at [268, 55] on icon at bounding box center [270, 54] width 8 height 8
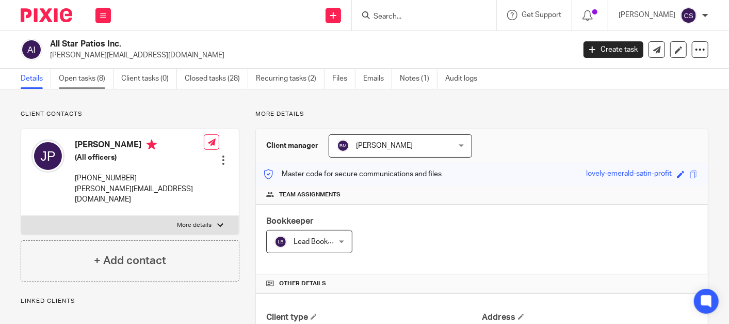
click at [76, 77] on link "Open tasks (8)" at bounding box center [86, 79] width 55 height 20
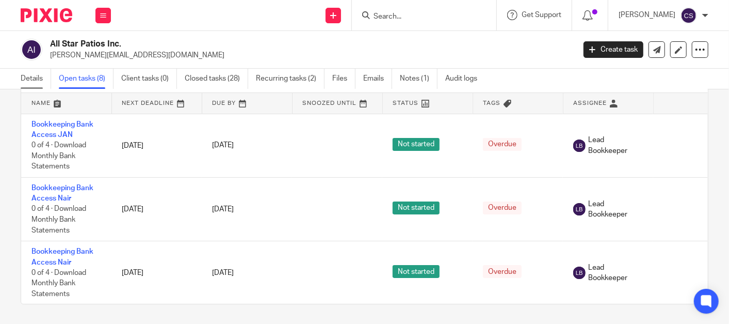
click at [34, 76] on link "Details" at bounding box center [36, 79] width 30 height 20
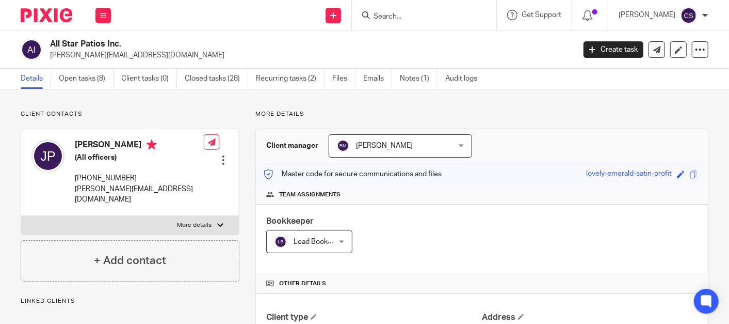
click at [427, 22] on form at bounding box center [428, 15] width 110 height 13
click at [403, 15] on input "Search" at bounding box center [419, 16] width 93 height 9
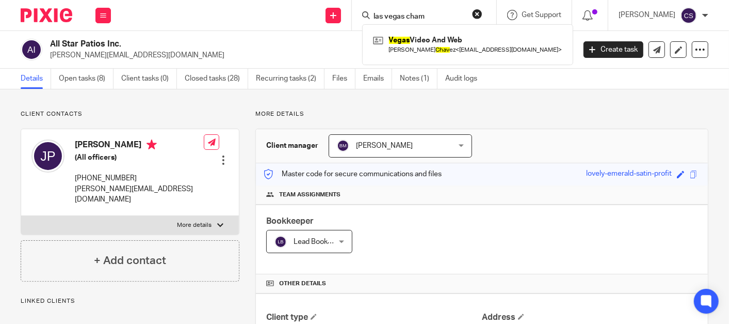
type input "las vegas cham"
click at [483, 15] on button "reset" at bounding box center [477, 14] width 10 height 10
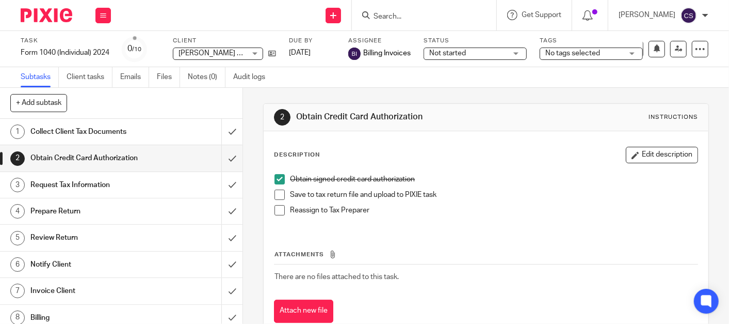
click at [275, 193] on span at bounding box center [280, 194] width 10 height 10
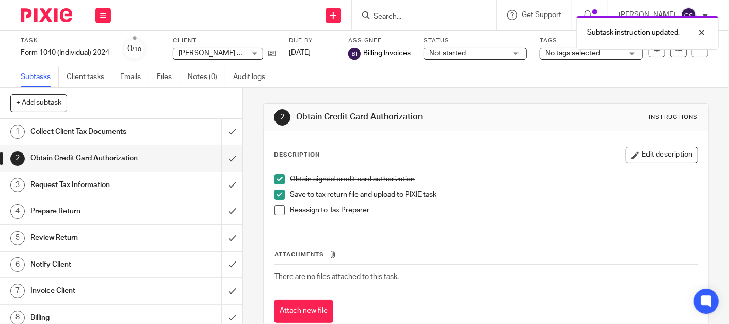
click at [276, 211] on span at bounding box center [280, 210] width 10 height 10
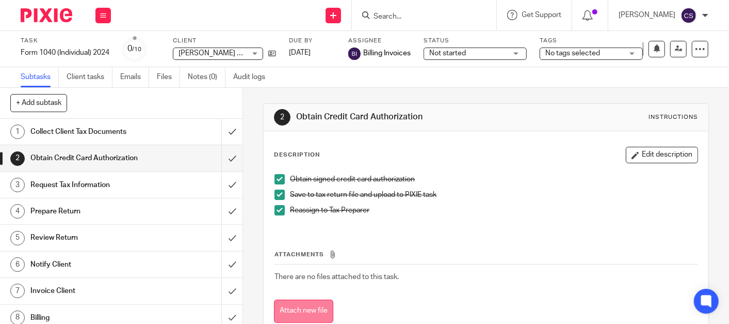
click at [316, 302] on button "Attach new file" at bounding box center [303, 310] width 59 height 23
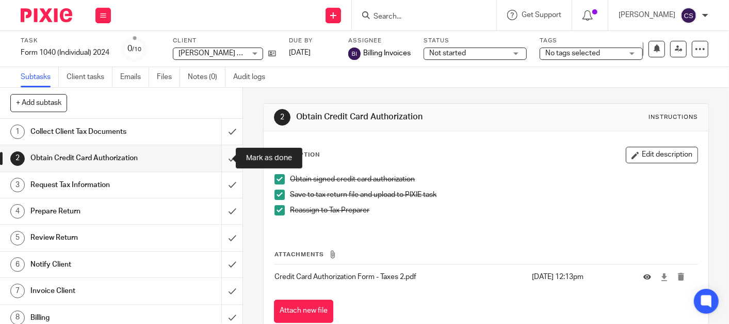
click at [216, 158] on input "submit" at bounding box center [121, 158] width 243 height 26
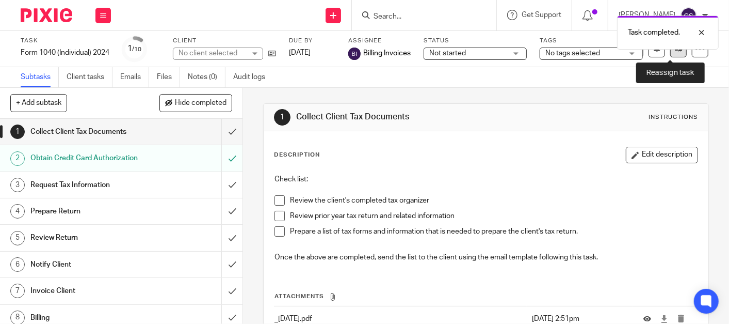
click at [670, 53] on link at bounding box center [678, 49] width 17 height 17
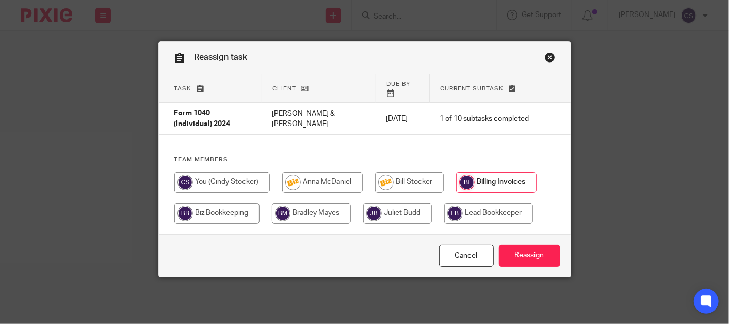
click at [318, 172] on input "radio" at bounding box center [322, 182] width 81 height 21
radio input "true"
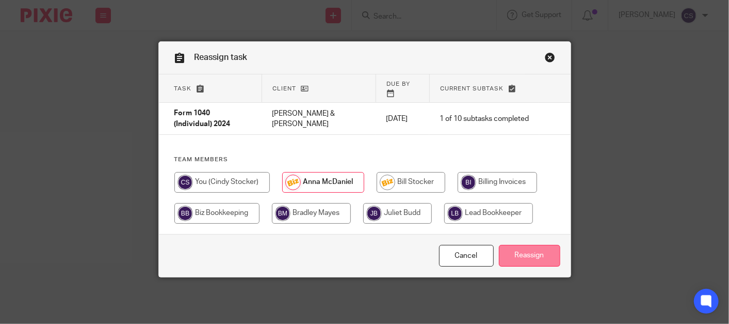
click at [527, 245] on input "Reassign" at bounding box center [529, 256] width 61 height 22
